Goal: Check status

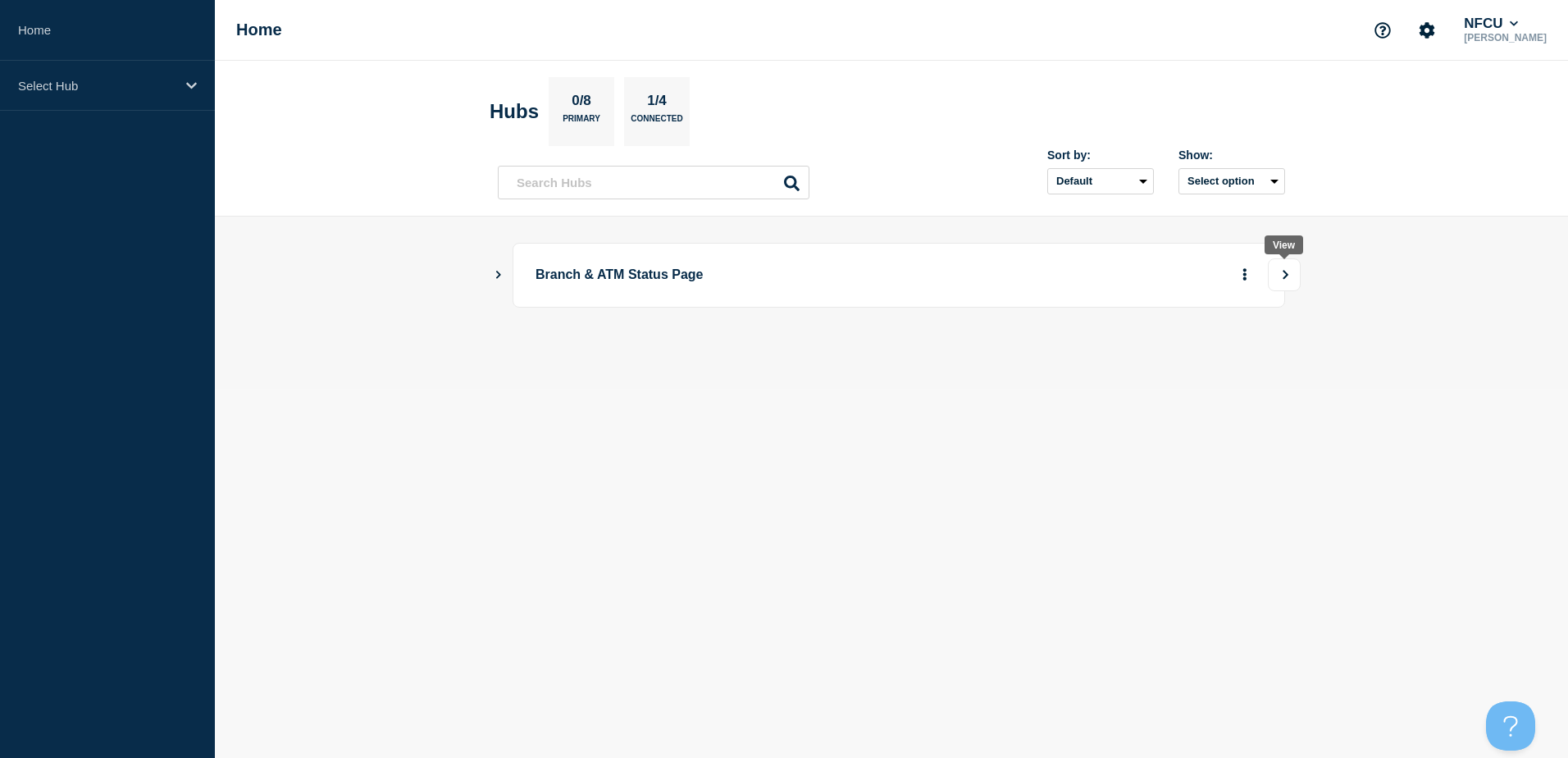
click at [1286, 276] on icon "View" at bounding box center [1286, 274] width 11 height 10
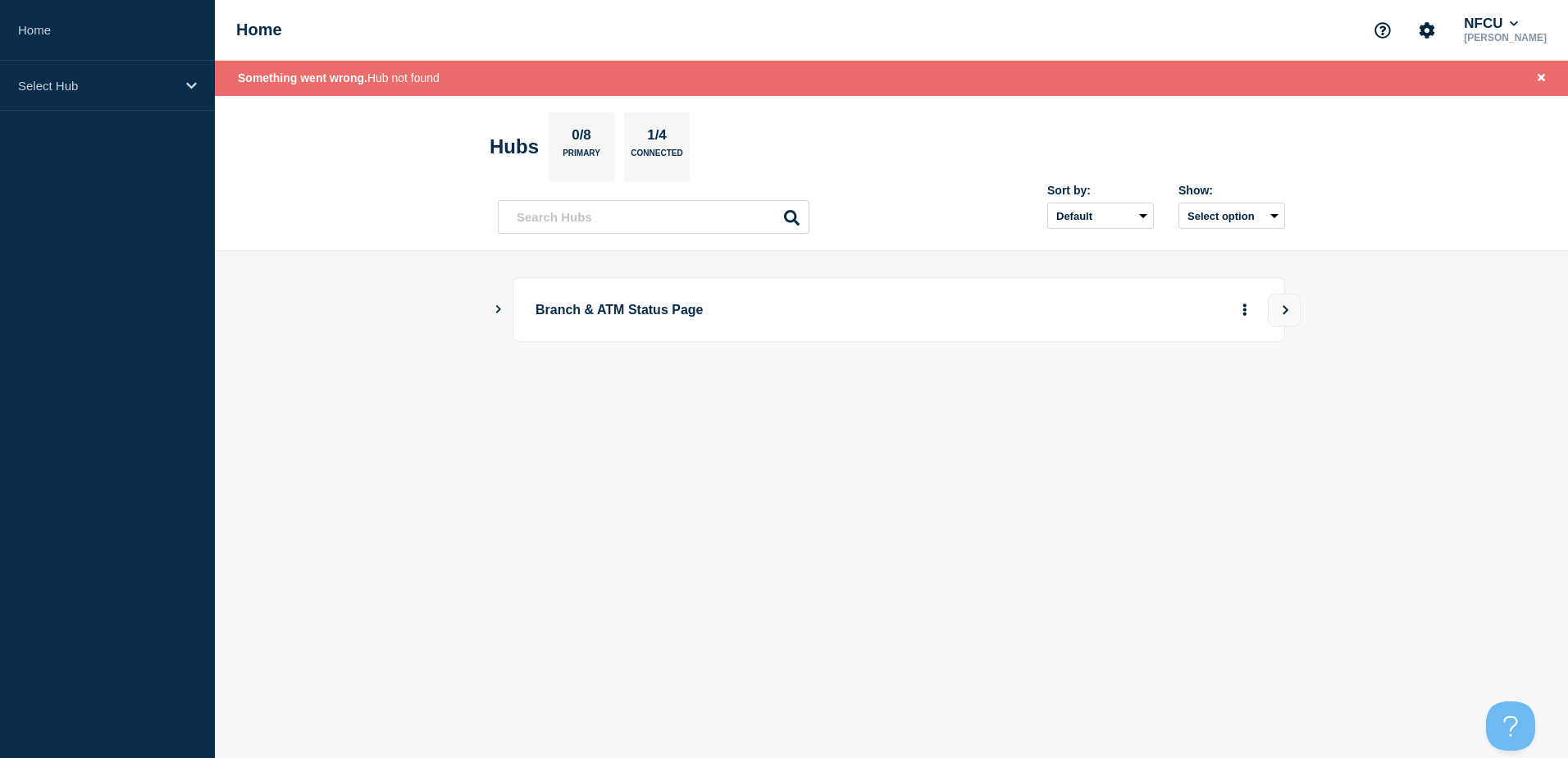
click at [711, 313] on p "Branch & ATM Status Page" at bounding box center [762, 310] width 453 height 30
click at [500, 302] on div "Branch & ATM Status Page" at bounding box center [891, 309] width 787 height 65
click at [492, 310] on main "Branch & ATM Status Page" at bounding box center [891, 337] width 1353 height 172
click at [75, 75] on div "Select Hub" at bounding box center [107, 85] width 215 height 50
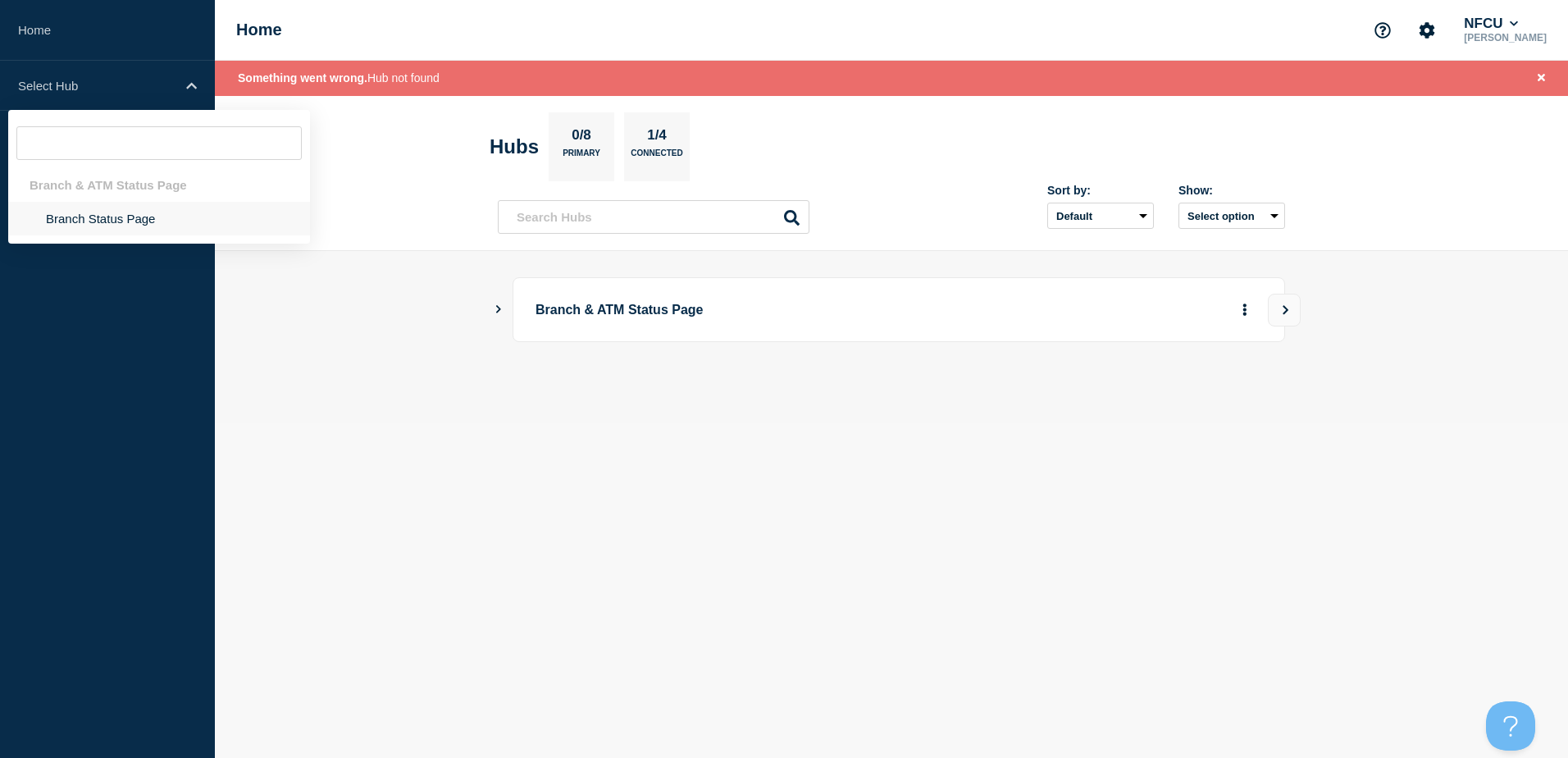
click at [41, 206] on li "Branch Status Page" at bounding box center [159, 218] width 302 height 34
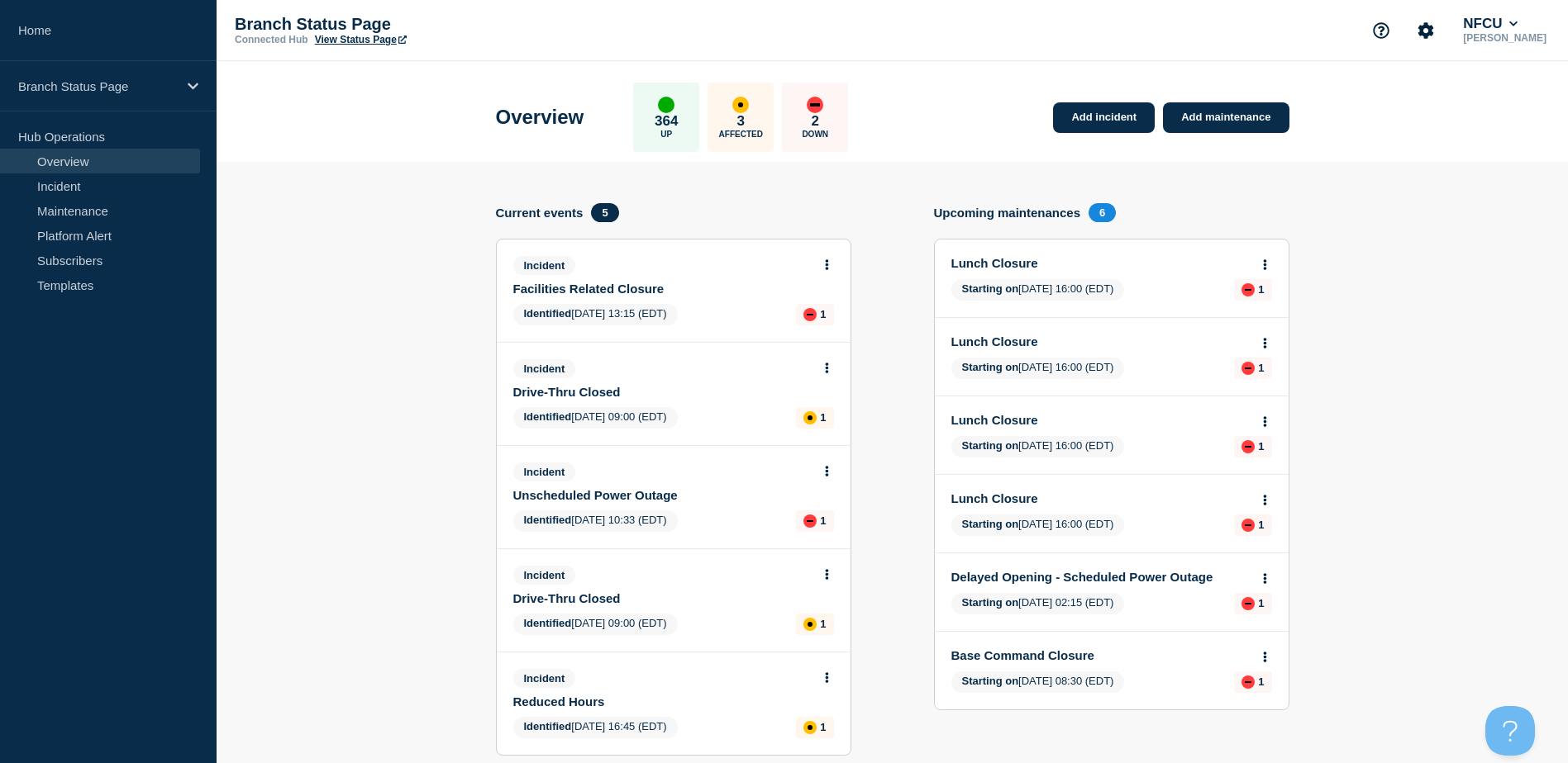
click at [561, 493] on link "Unscheduled Power Outage" at bounding box center [662, 495] width 299 height 14
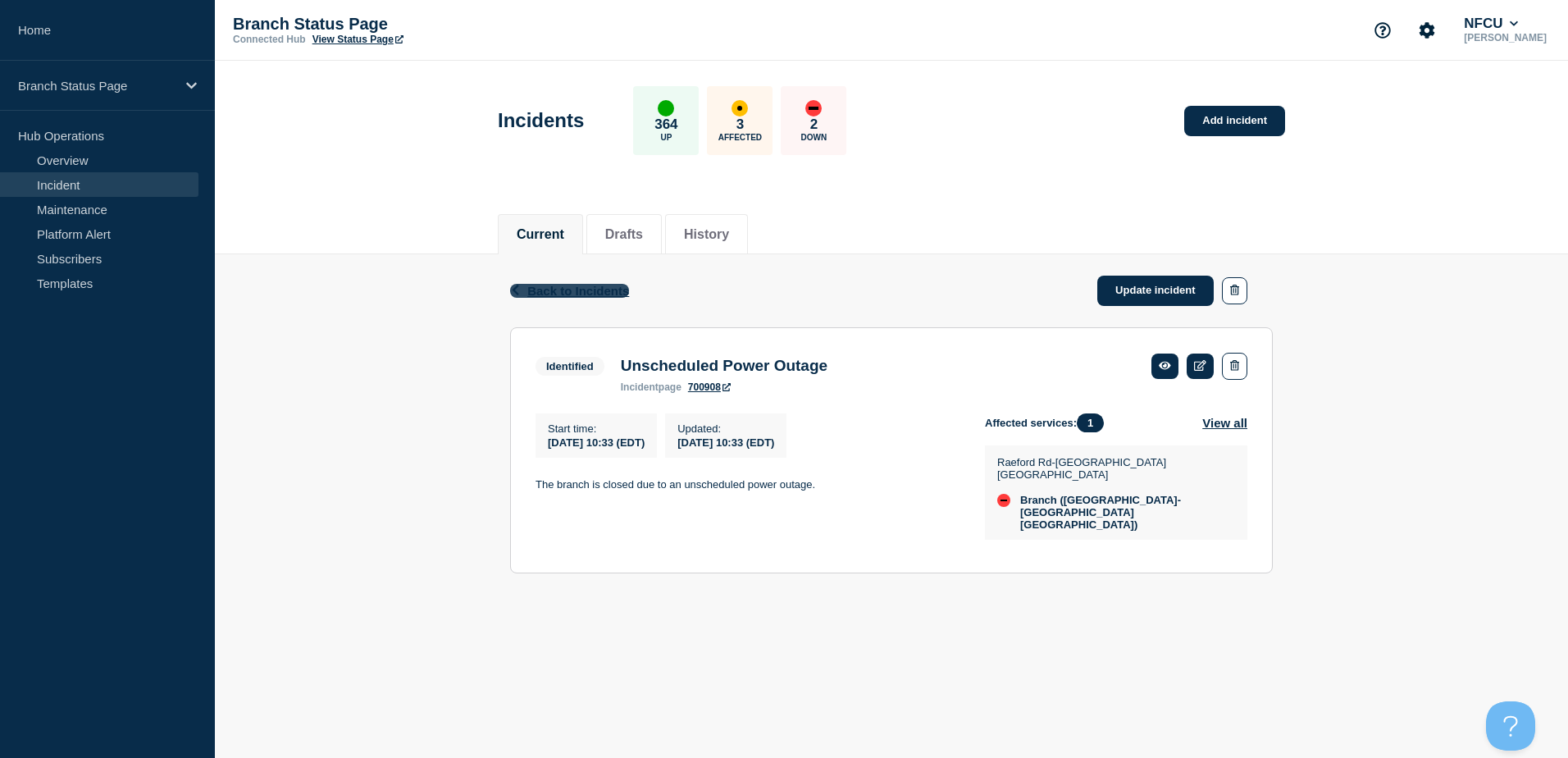
click at [548, 290] on span "Back to Incidents" at bounding box center [578, 291] width 102 height 14
